Goal: Information Seeking & Learning: Learn about a topic

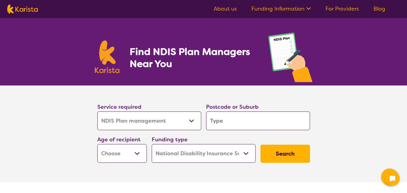
select select "NDIS Plan management"
select select "NDIS"
select select "NDIS Plan management"
select select "NDIS"
select select "NDIS Plan management"
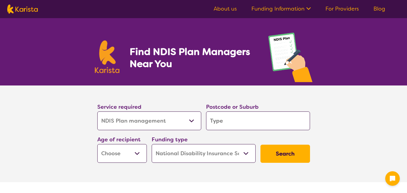
select select "NDIS"
select select "NDIS Plan management"
select select "NDIS"
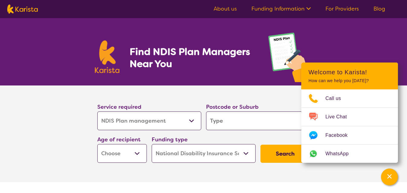
click at [192, 121] on select "Allied Health Assistant Assessment ([MEDICAL_DATA] or [MEDICAL_DATA]) Behaviour…" at bounding box center [149, 121] width 104 height 19
click at [390, 178] on icon "Channel Menu" at bounding box center [390, 177] width 6 height 6
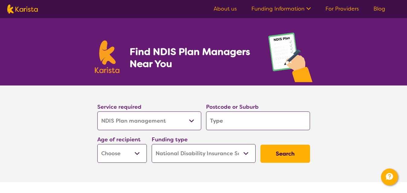
click at [262, 123] on input "search" at bounding box center [258, 121] width 104 height 19
type input "2"
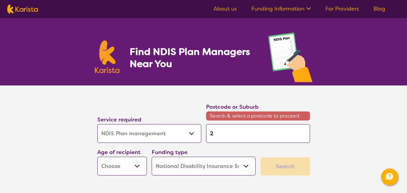
type input "23"
type input "232"
type input "2326"
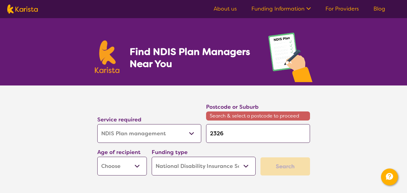
type input "2326"
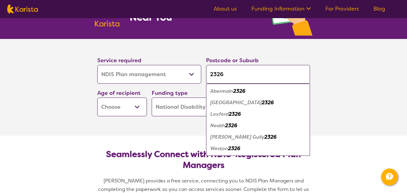
scroll to position [60, 0]
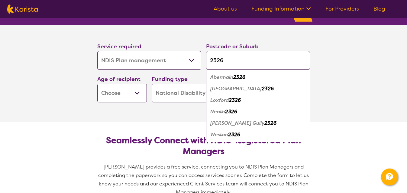
type input "2326"
click at [218, 134] on em "Weston" at bounding box center [219, 135] width 18 height 6
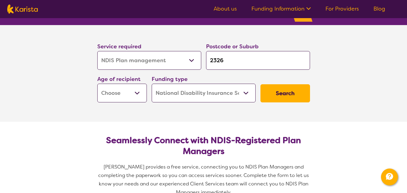
click at [139, 94] on select "Early Childhood - 0 to 9 Child - 10 to 11 Adolescent - 12 to 17 Adult - 18 to 6…" at bounding box center [122, 93] width 50 height 19
select select "AS"
click at [97, 84] on select "Early Childhood - 0 to 9 Child - 10 to 11 Adolescent - 12 to 17 Adult - 18 to 6…" at bounding box center [122, 93] width 50 height 19
select select "AS"
click at [246, 92] on select "Home Care Package (HCP) National Disability Insurance Scheme (NDIS) I don't know" at bounding box center [204, 93] width 104 height 19
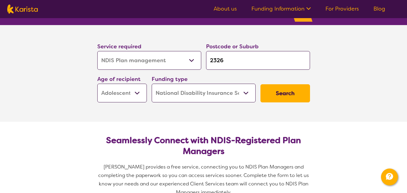
click at [152, 84] on select "Home Care Package (HCP) National Disability Insurance Scheme (NDIS) I don't know" at bounding box center [204, 93] width 104 height 19
click at [279, 94] on button "Search" at bounding box center [286, 93] width 50 height 18
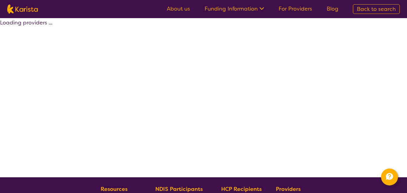
select select "by_score"
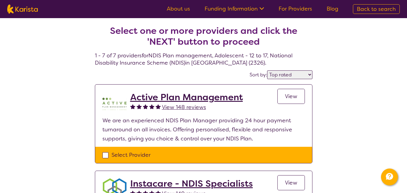
click at [296, 98] on span "View" at bounding box center [291, 96] width 12 height 7
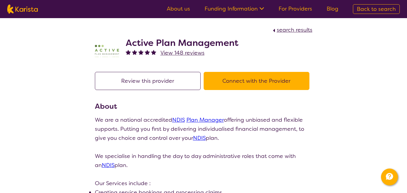
click at [298, 30] on span "search results" at bounding box center [295, 29] width 36 height 7
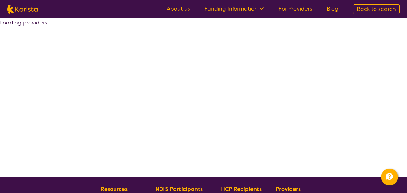
select select "by_score"
